Goal: Find specific page/section

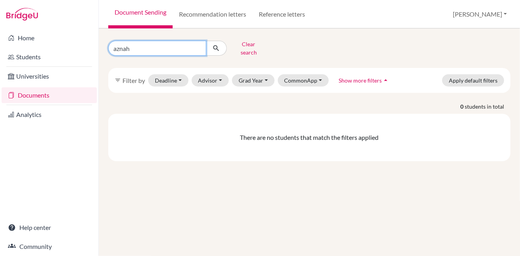
click at [199, 43] on input "aznah" at bounding box center [157, 48] width 98 height 15
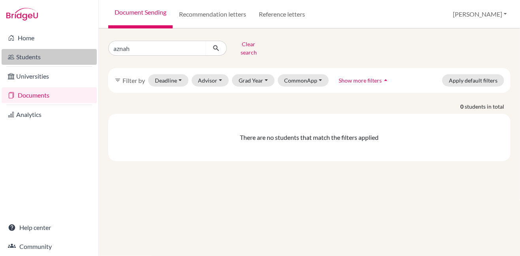
click at [27, 56] on link "Students" at bounding box center [49, 57] width 95 height 16
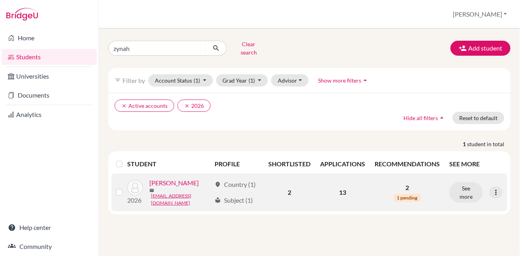
click at [180, 182] on link "Siddiqui, Zynah" at bounding box center [173, 182] width 49 height 9
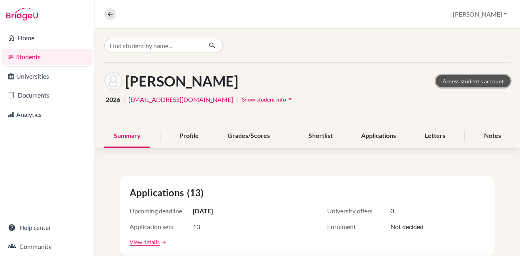
click at [461, 82] on link "Access student's account" at bounding box center [473, 81] width 75 height 12
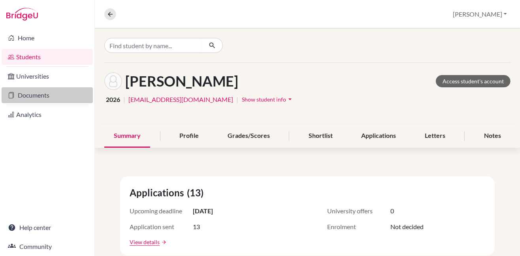
click at [32, 96] on link "Documents" at bounding box center [47, 95] width 91 height 16
